Goal: Information Seeking & Learning: Learn about a topic

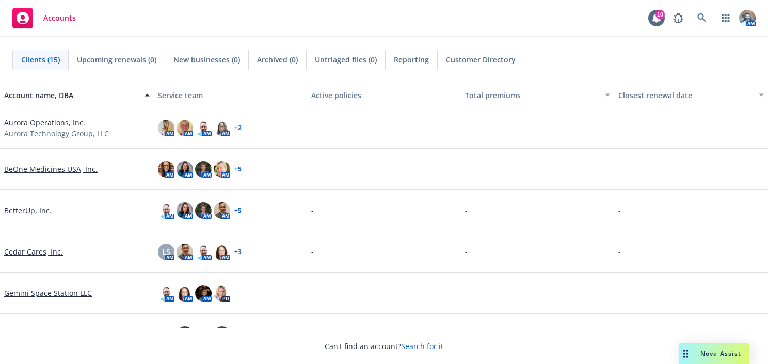
click at [63, 122] on link "Aurora Operations, Inc." at bounding box center [44, 122] width 81 height 11
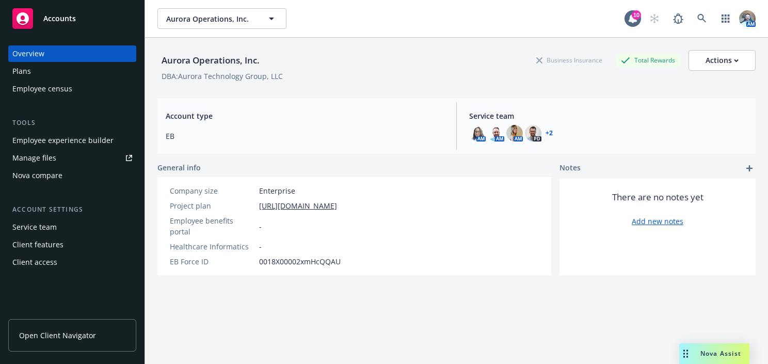
click at [90, 327] on link "Open Client Navigator" at bounding box center [72, 335] width 128 height 33
click at [36, 67] on div "Plans" at bounding box center [72, 71] width 120 height 17
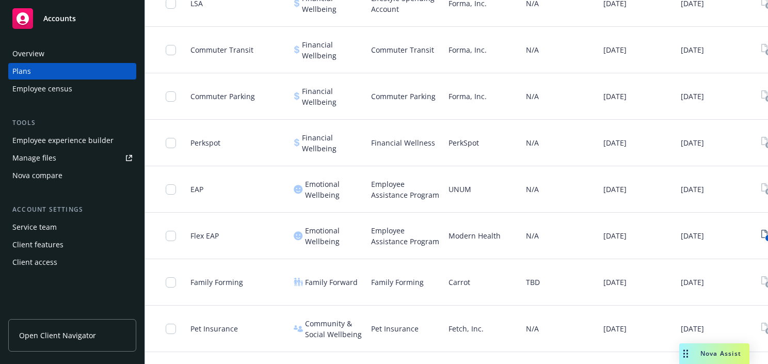
scroll to position [1169, 0]
